Goal: Transaction & Acquisition: Subscribe to service/newsletter

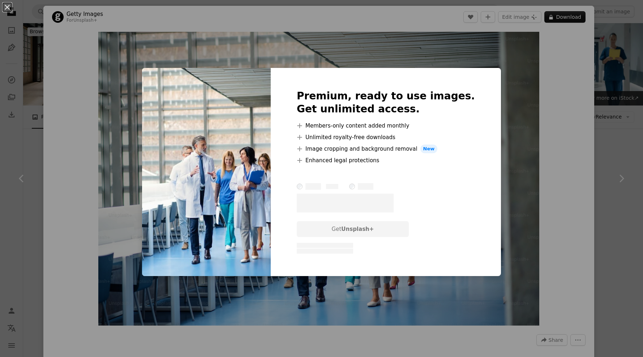
scroll to position [210, 0]
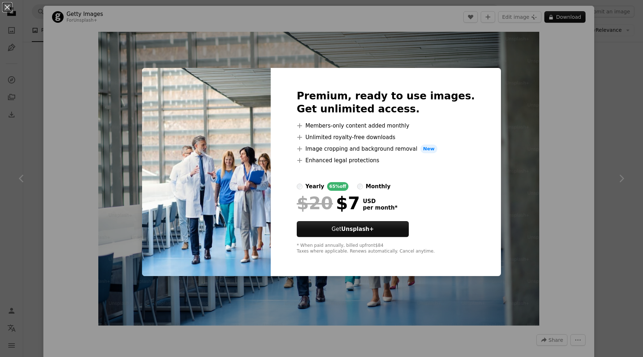
click at [389, 186] on div "monthly" at bounding box center [378, 186] width 25 height 9
click at [556, 179] on div "An X shape Premium, ready to use images. Get unlimited access. A plus sign Memb…" at bounding box center [321, 178] width 643 height 357
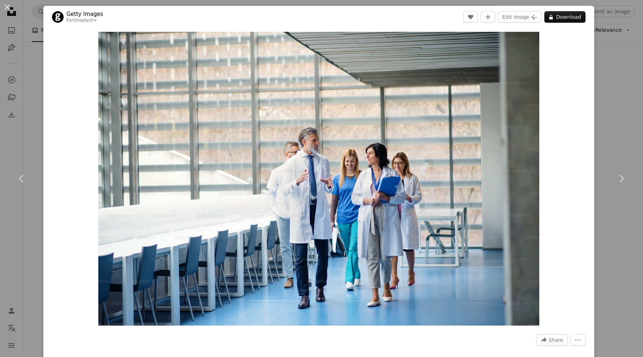
click at [557, 81] on div "Zoom in" at bounding box center [318, 178] width 551 height 301
click at [570, 19] on button "A lock Download" at bounding box center [564, 17] width 41 height 12
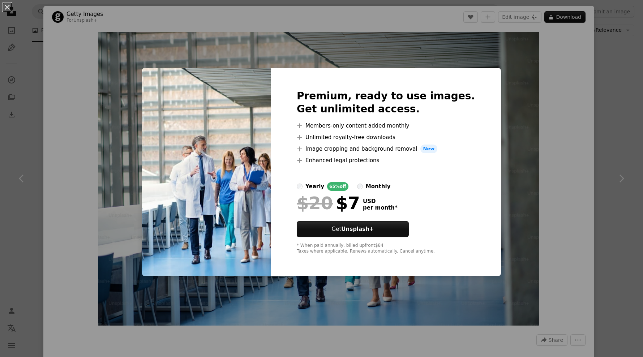
click at [559, 73] on div "An X shape Premium, ready to use images. Get unlimited access. A plus sign Memb…" at bounding box center [321, 178] width 643 height 357
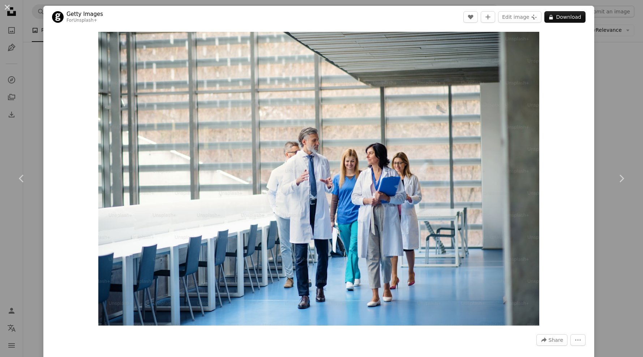
click at [601, 69] on div "An X shape Chevron left Chevron right Getty Images For Unsplash+ A heart A plus…" at bounding box center [321, 178] width 643 height 357
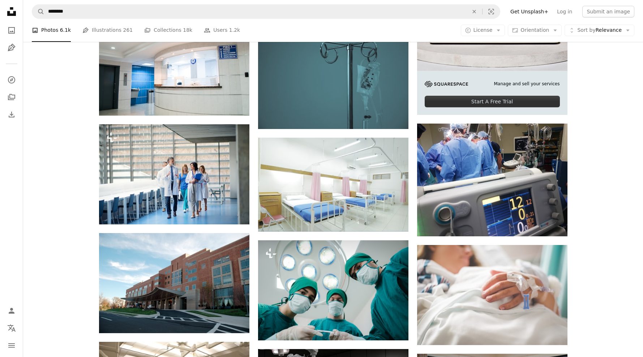
scroll to position [267, 0]
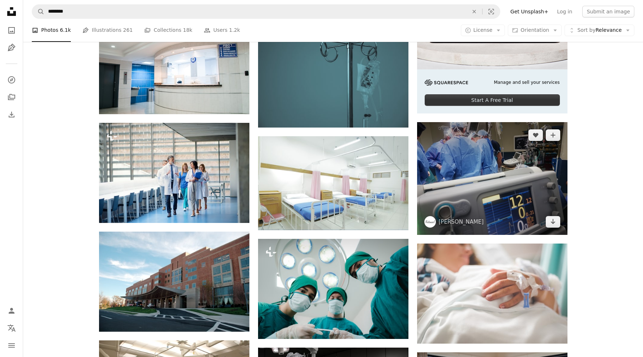
click at [474, 155] on img at bounding box center [492, 178] width 150 height 113
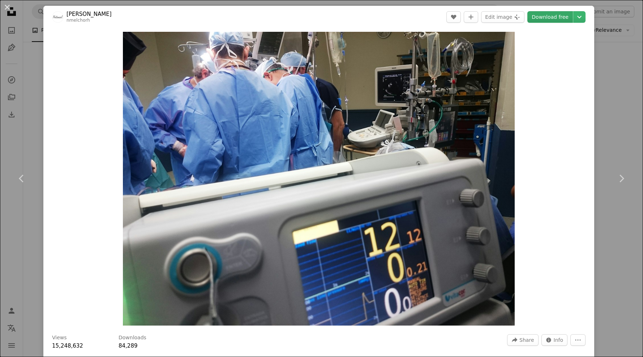
click at [562, 19] on link "Download free" at bounding box center [550, 17] width 46 height 12
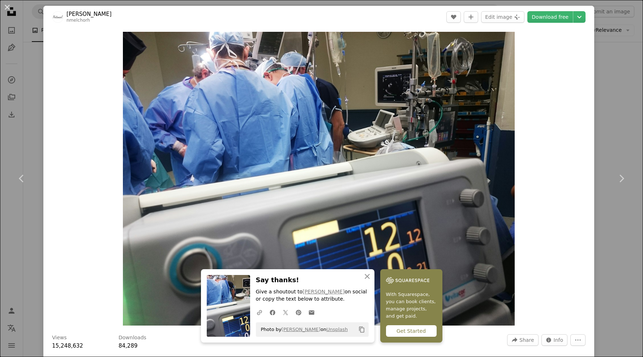
click at [629, 102] on div "An X shape Chevron left Chevron right [PERSON_NAME] nmelchorh A heart A plus si…" at bounding box center [321, 178] width 643 height 357
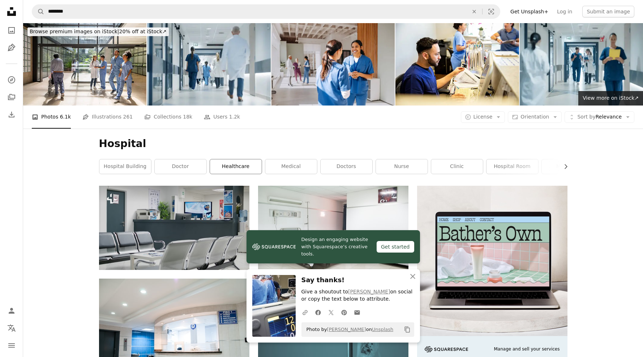
click at [236, 165] on link "healthcare" at bounding box center [236, 166] width 52 height 14
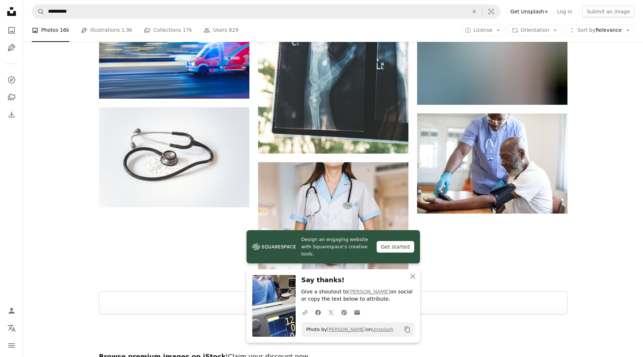
scroll to position [939, 0]
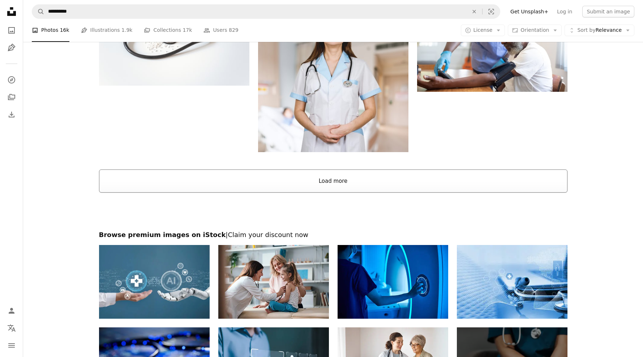
click at [246, 178] on button "Load more" at bounding box center [333, 180] width 468 height 23
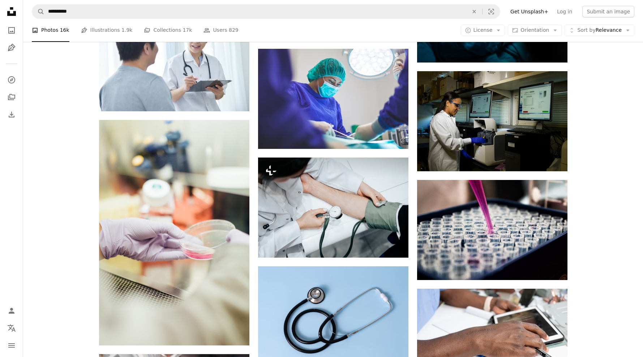
scroll to position [1896, 0]
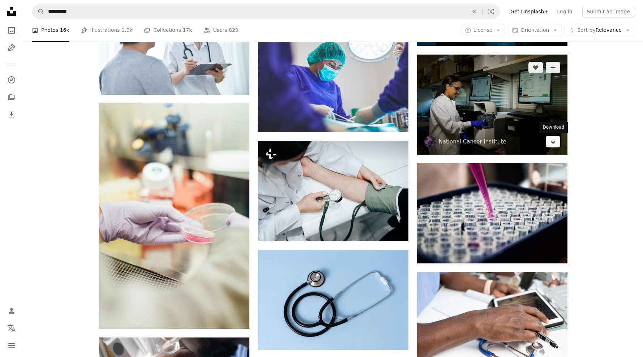
click at [555, 142] on icon "Arrow pointing down" at bounding box center [553, 141] width 6 height 9
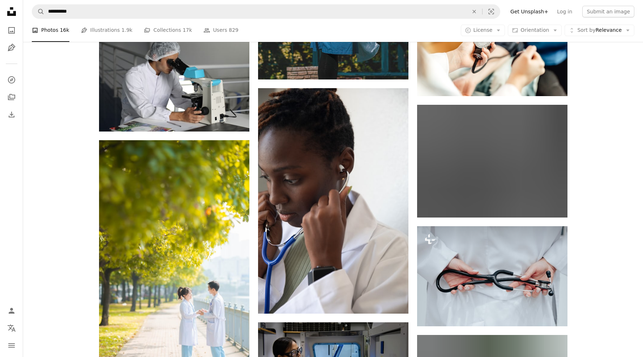
scroll to position [6989, 0]
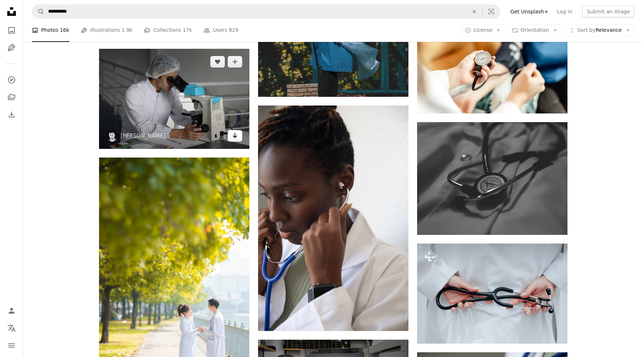
click at [235, 137] on icon "Download" at bounding box center [234, 135] width 5 height 5
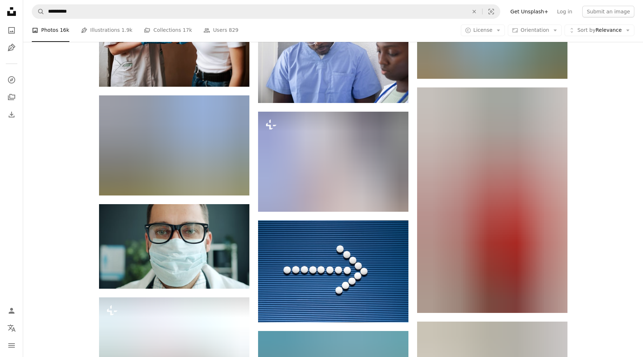
scroll to position [19223, 0]
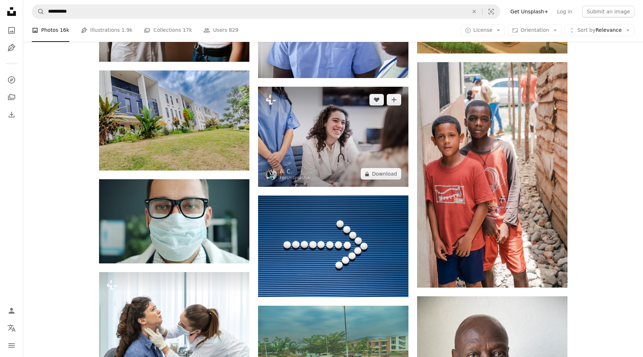
click at [389, 153] on img at bounding box center [333, 137] width 150 height 100
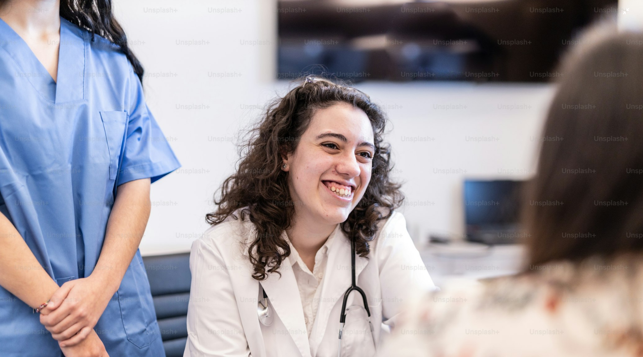
scroll to position [36, 0]
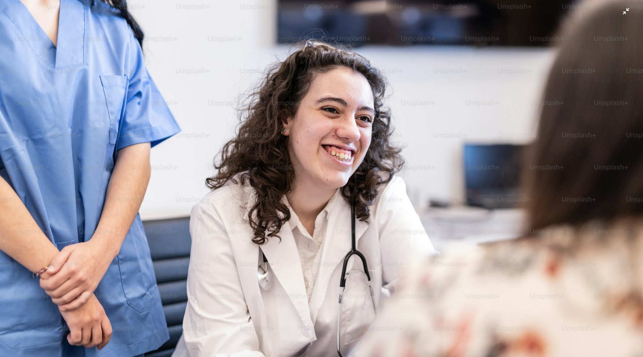
click at [627, 16] on img "Zoom out on this image" at bounding box center [322, 178] width 644 height 429
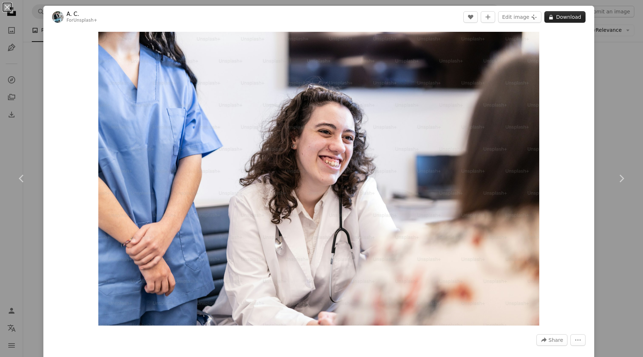
click at [571, 20] on button "A lock Download" at bounding box center [564, 17] width 41 height 12
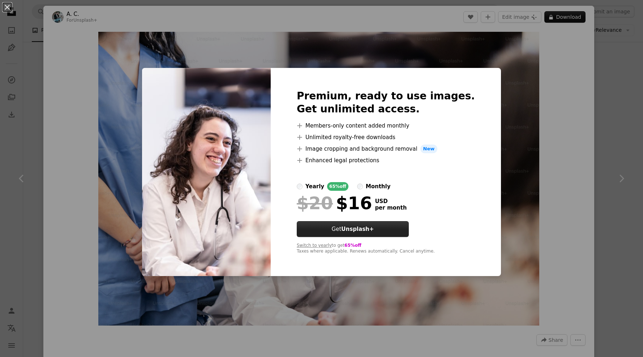
click at [374, 231] on strong "Unsplash+" at bounding box center [357, 229] width 33 height 7
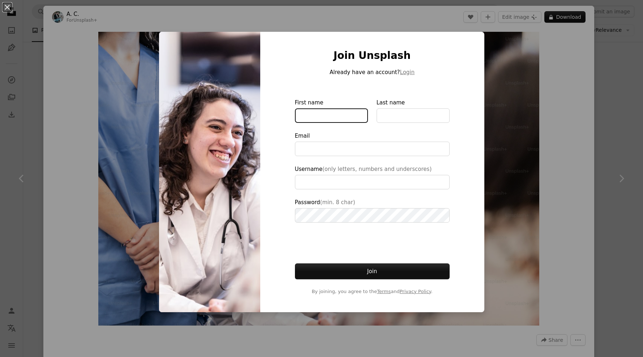
click at [324, 109] on input "First name" at bounding box center [331, 115] width 73 height 14
type input "**********"
type input "***"
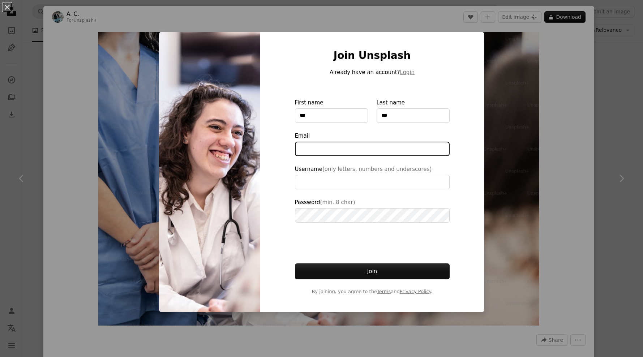
click at [330, 149] on input "Email" at bounding box center [372, 149] width 155 height 14
type input "**********"
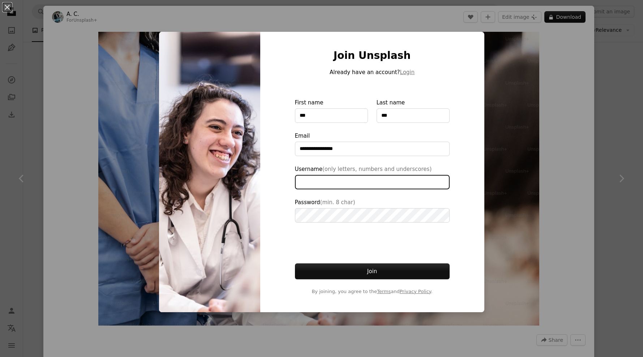
click at [324, 180] on input "Username (only letters, numbers and underscores)" at bounding box center [372, 182] width 155 height 14
type input "******"
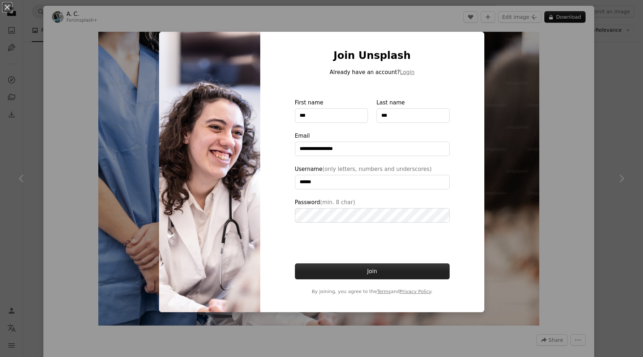
click at [347, 272] on button "Join" at bounding box center [372, 271] width 155 height 16
